Goal: Task Accomplishment & Management: Use online tool/utility

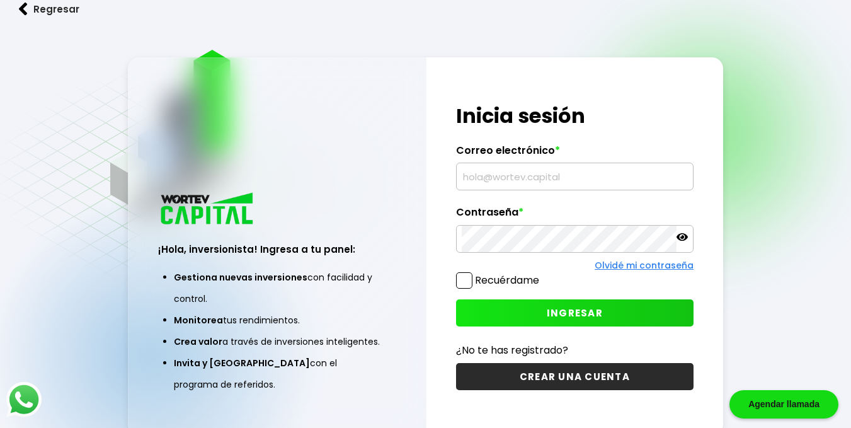
type input "[EMAIL_ADDRESS][DOMAIN_NAME]"
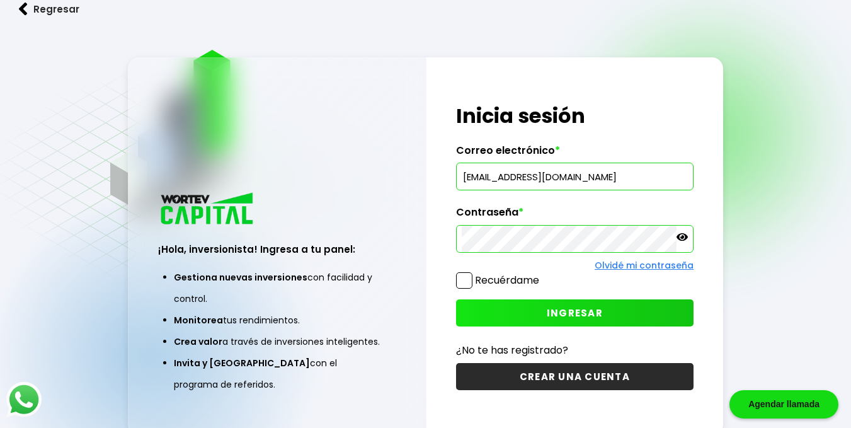
click at [597, 315] on span "INGRESAR" at bounding box center [575, 312] width 56 height 13
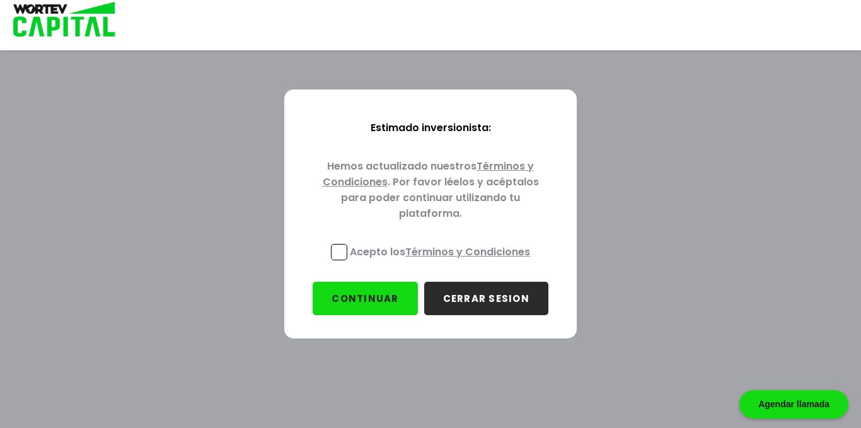
click at [495, 163] on link "Términos y Condiciones" at bounding box center [429, 174] width 212 height 30
click at [381, 294] on button "CONTINUAR" at bounding box center [365, 298] width 105 height 33
click at [334, 244] on span at bounding box center [339, 252] width 16 height 16
click at [442, 262] on input "Acepto los Términos y Condiciones" at bounding box center [442, 262] width 0 height 0
click at [348, 292] on button "CONTINUAR" at bounding box center [365, 298] width 105 height 33
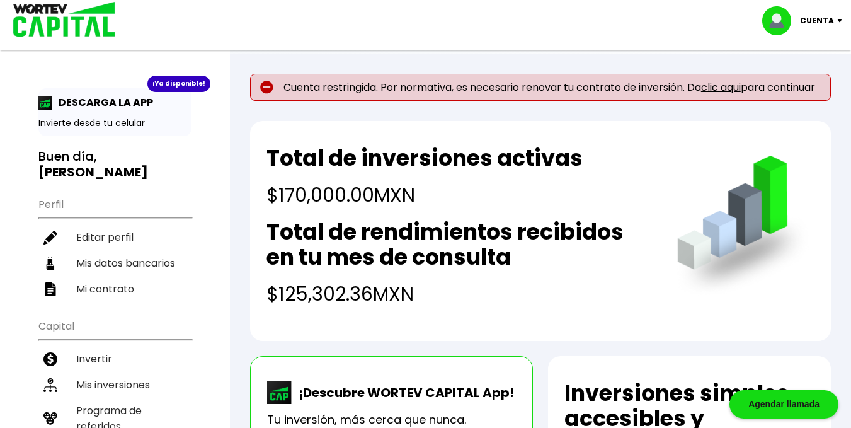
click at [725, 84] on link "clic aqui" at bounding box center [721, 87] width 40 height 14
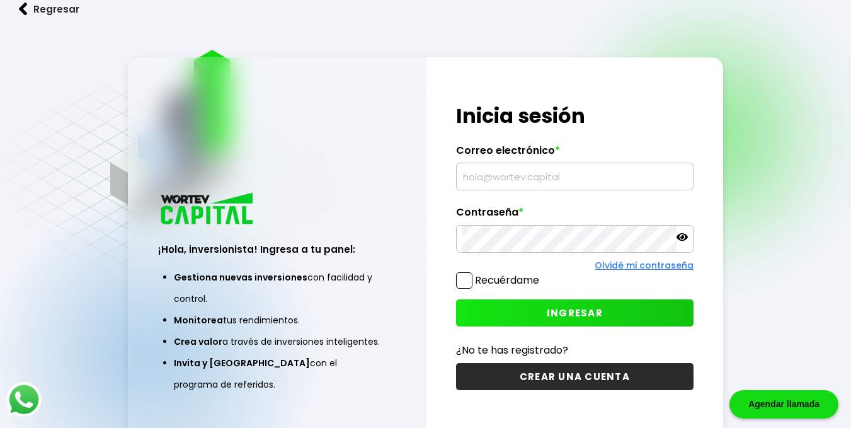
type input "[EMAIL_ADDRESS][DOMAIN_NAME]"
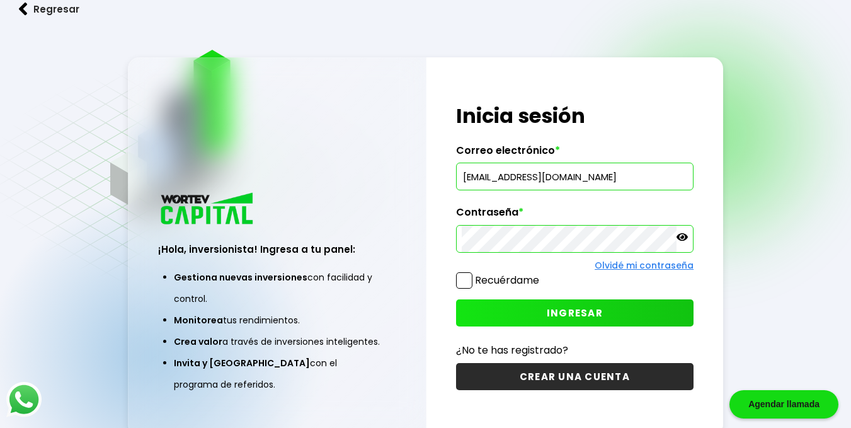
click at [565, 316] on span "INGRESAR" at bounding box center [575, 312] width 56 height 13
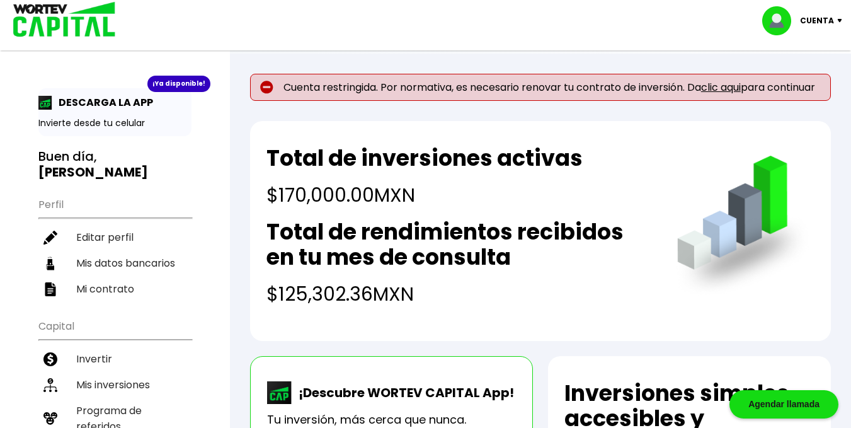
click at [436, 93] on span "Cuenta restringida. Por normativa, es necesario renovar tu contrato de inversió…" at bounding box center [550, 87] width 532 height 12
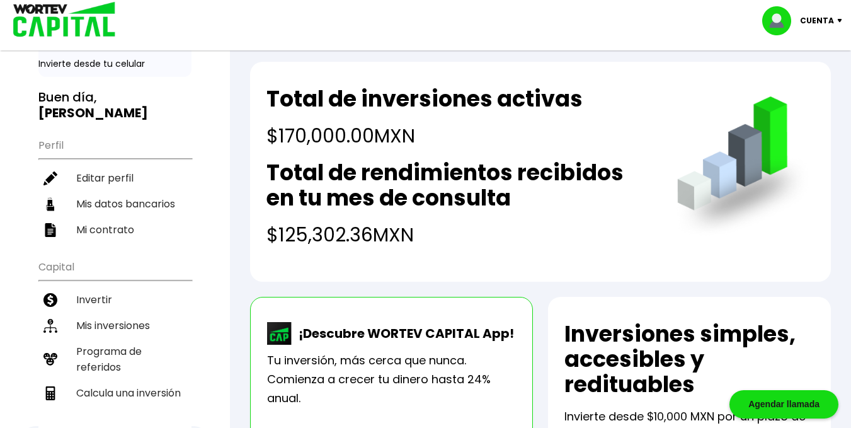
scroll to position [48, 0]
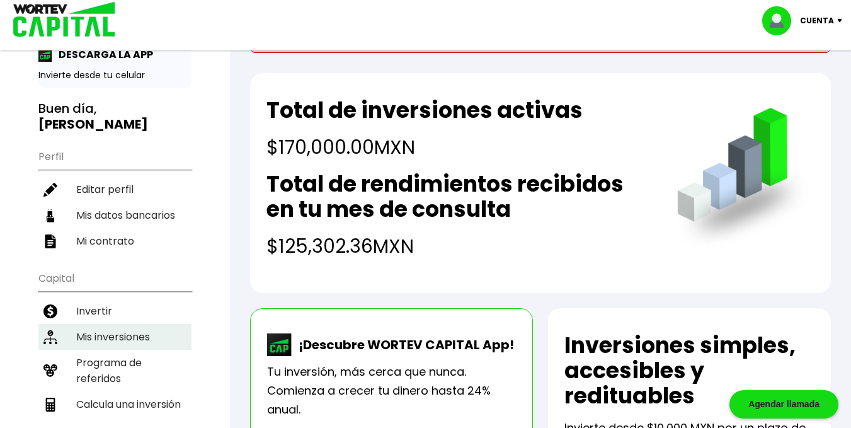
click at [125, 340] on li "Mis inversiones" at bounding box center [114, 337] width 153 height 26
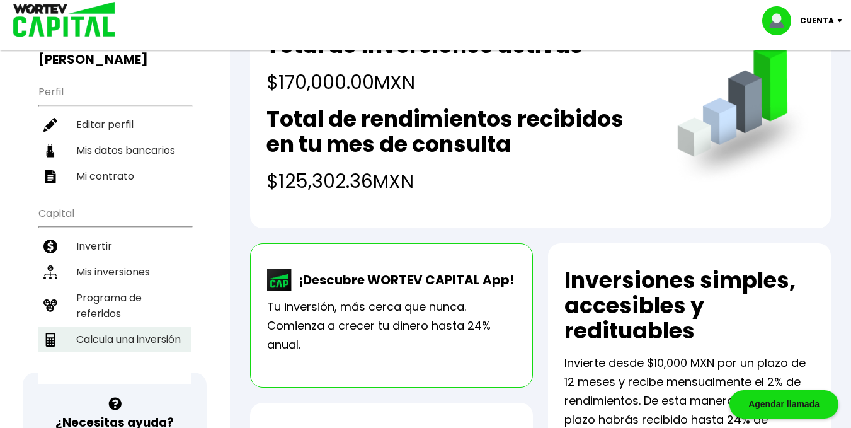
click at [148, 350] on li "Calcula una inversión" at bounding box center [114, 339] width 153 height 26
select select "1"
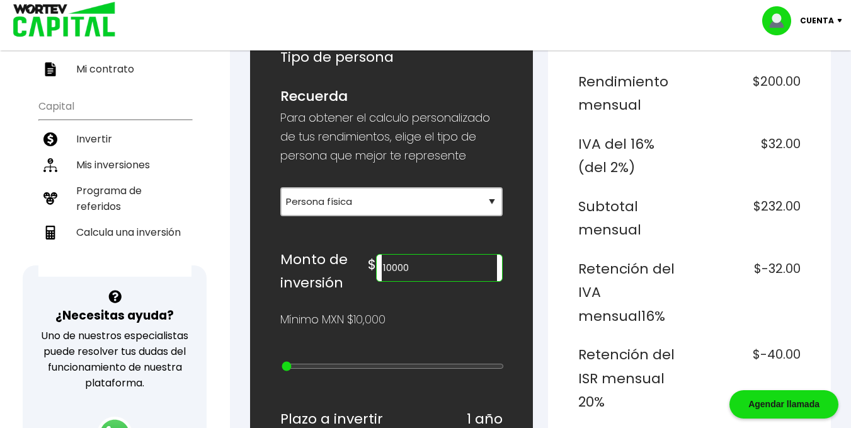
scroll to position [267, 0]
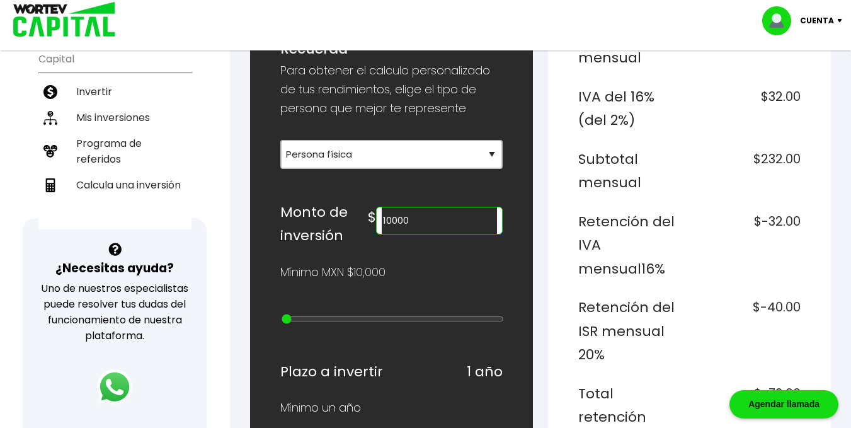
click at [459, 224] on input "10000" at bounding box center [439, 220] width 115 height 26
type input "1"
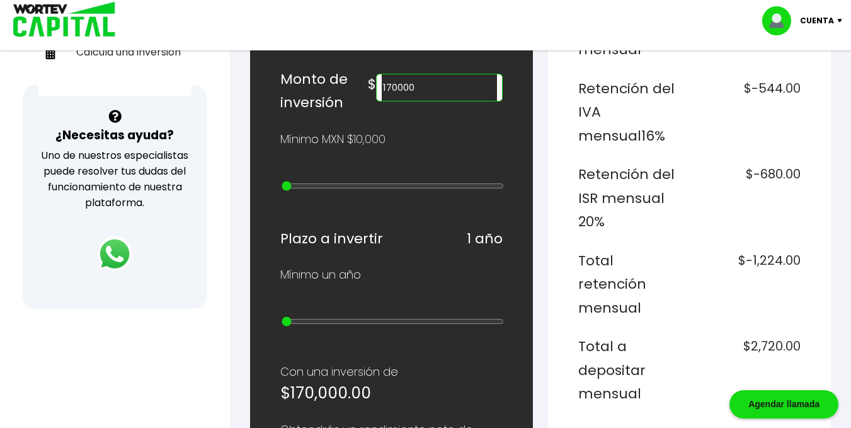
scroll to position [401, 0]
type input "170000"
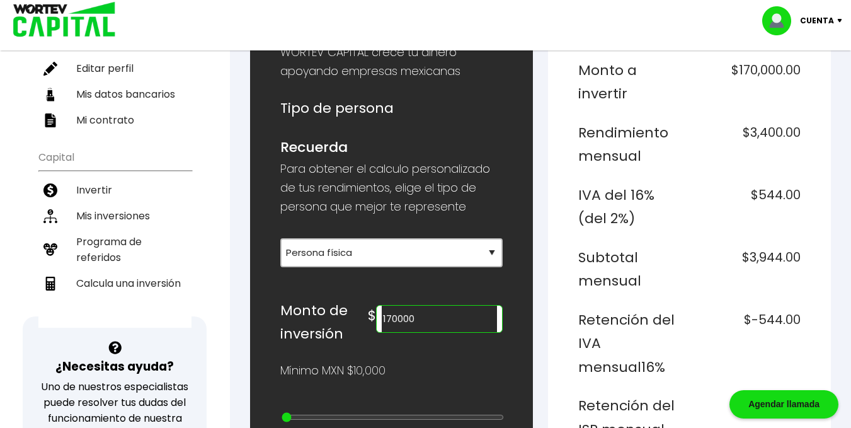
scroll to position [0, 0]
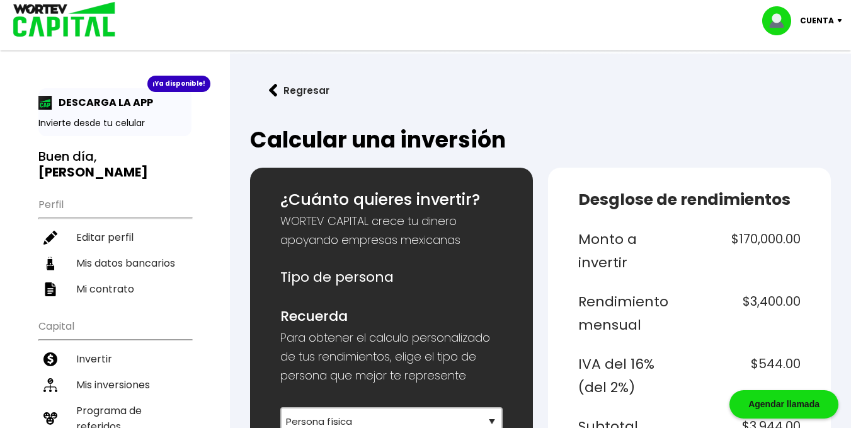
click at [40, 23] on img at bounding box center [60, 20] width 120 height 41
click at [825, 17] on p "Cuenta" at bounding box center [817, 20] width 34 height 19
click at [50, 207] on ul "Perfil Editar perfil Mis datos bancarios Mi contrato" at bounding box center [114, 246] width 153 height 112
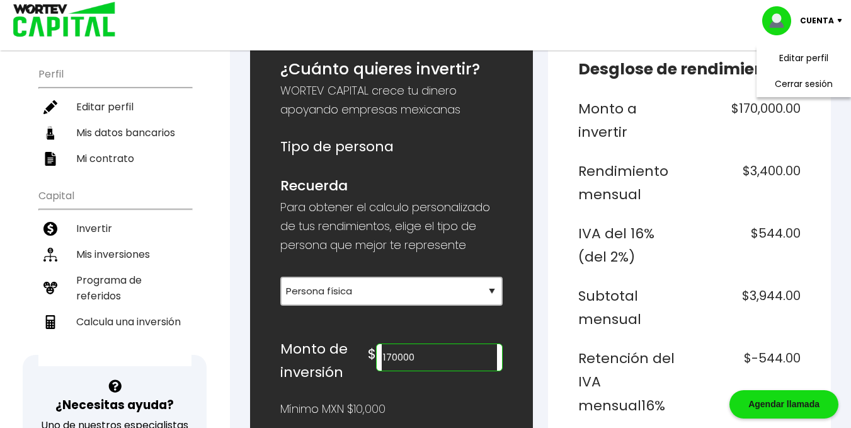
scroll to position [131, 0]
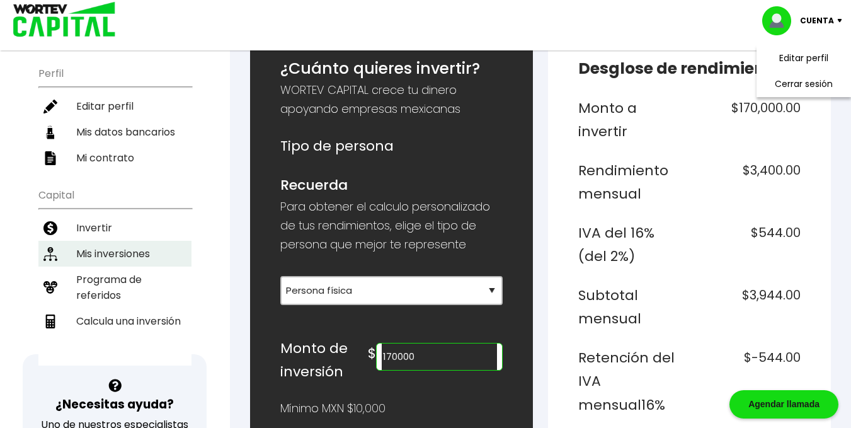
click at [128, 252] on li "Mis inversiones" at bounding box center [114, 254] width 153 height 26
